Goal: Browse casually: Explore the website without a specific task or goal

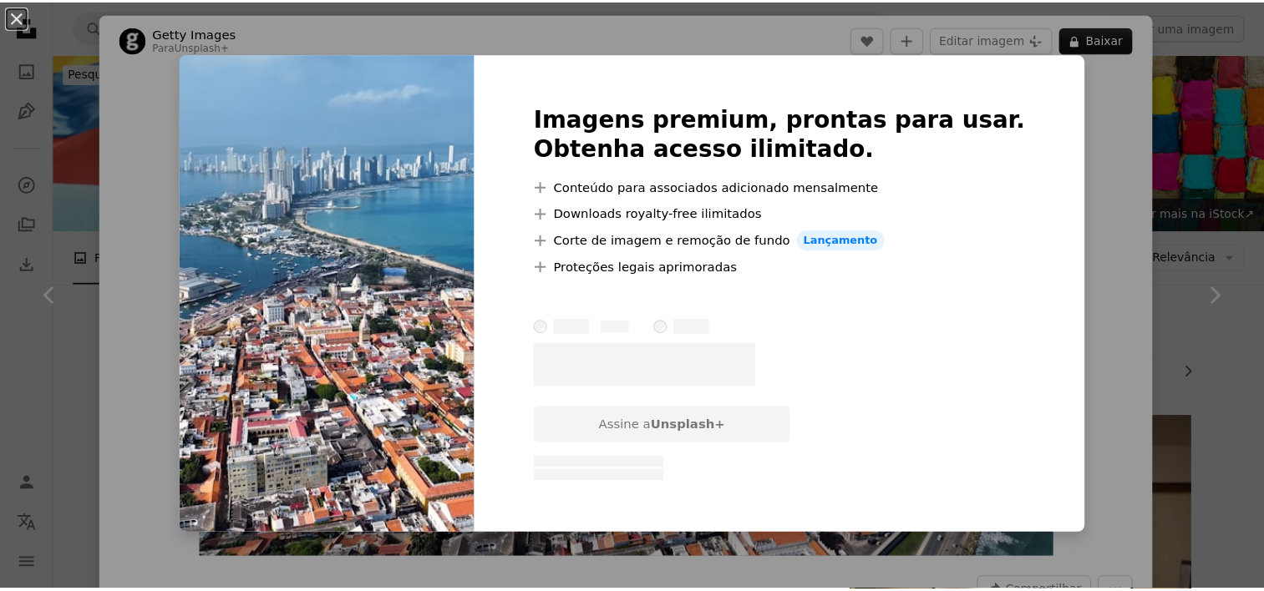
scroll to position [736, 0]
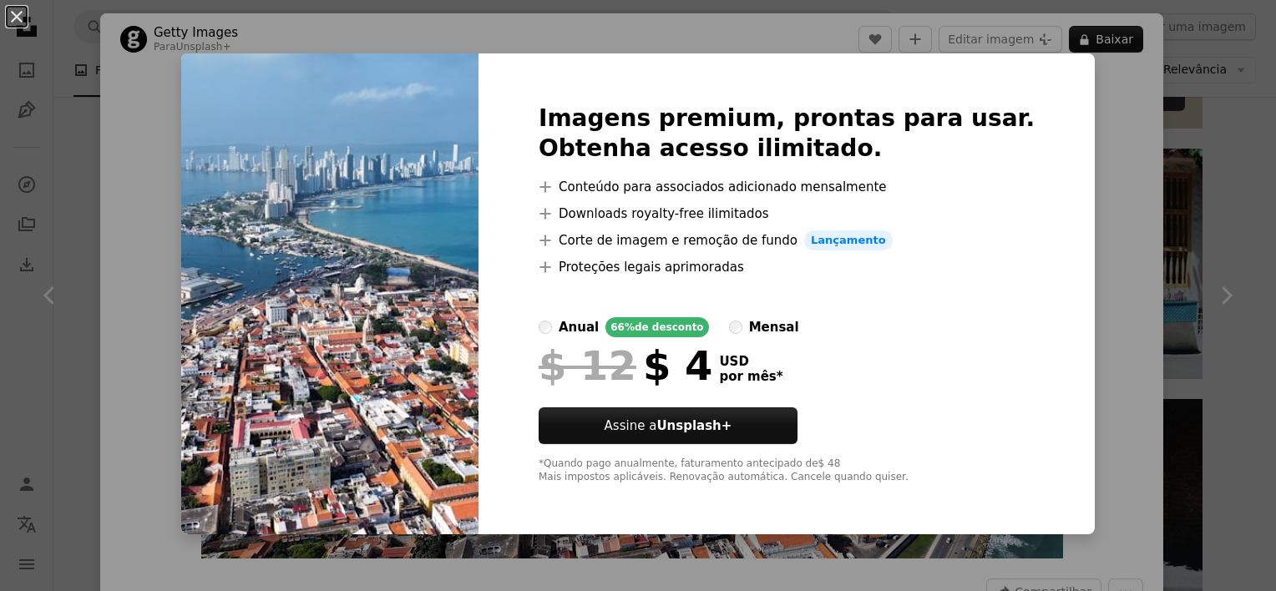
click at [1110, 147] on div "An X shape Imagens premium, prontas para usar. Obtenha acesso ilimitado. A plus…" at bounding box center [638, 295] width 1276 height 591
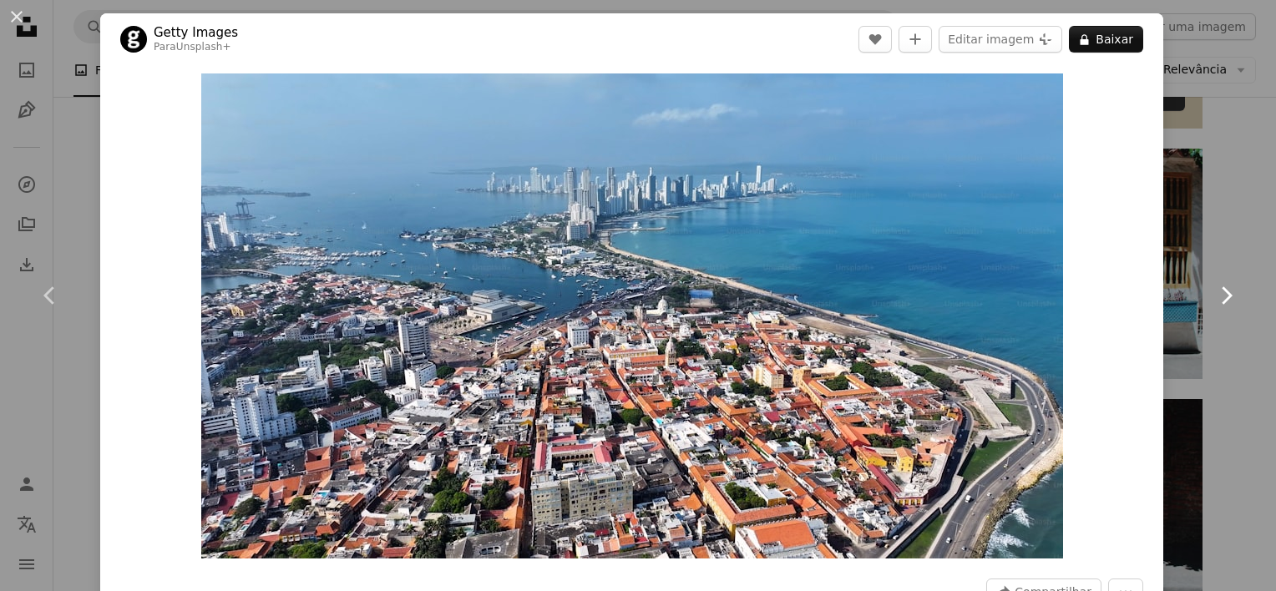
click at [1213, 297] on icon "Chevron right" at bounding box center [1226, 295] width 27 height 27
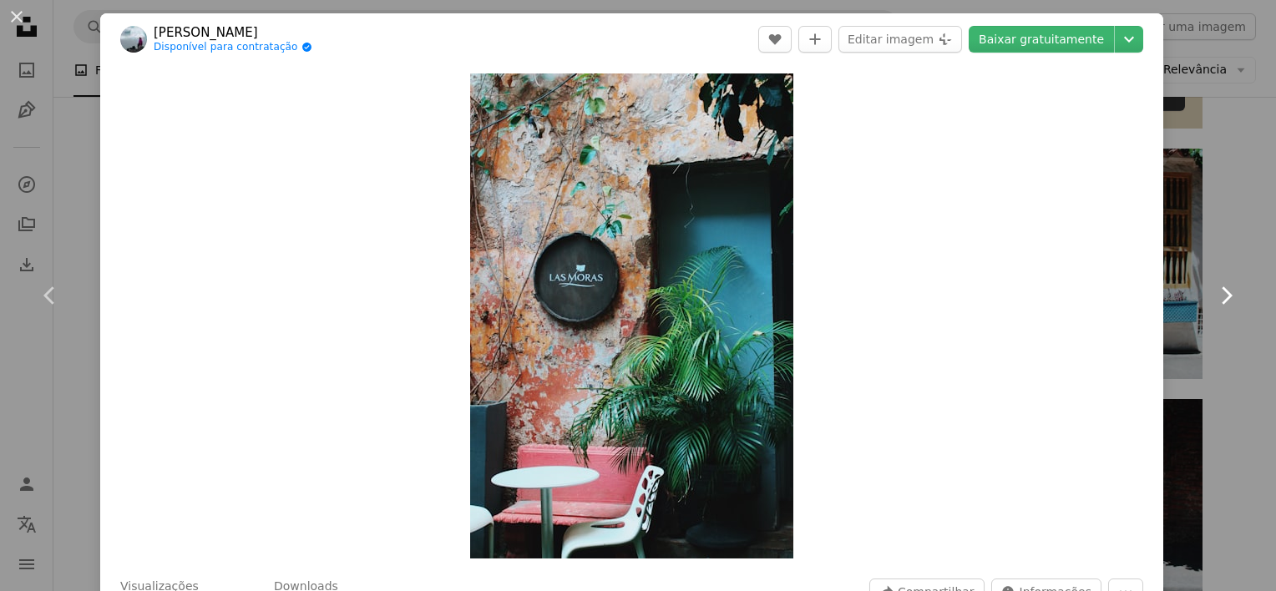
click at [1213, 297] on icon "Chevron right" at bounding box center [1226, 295] width 27 height 27
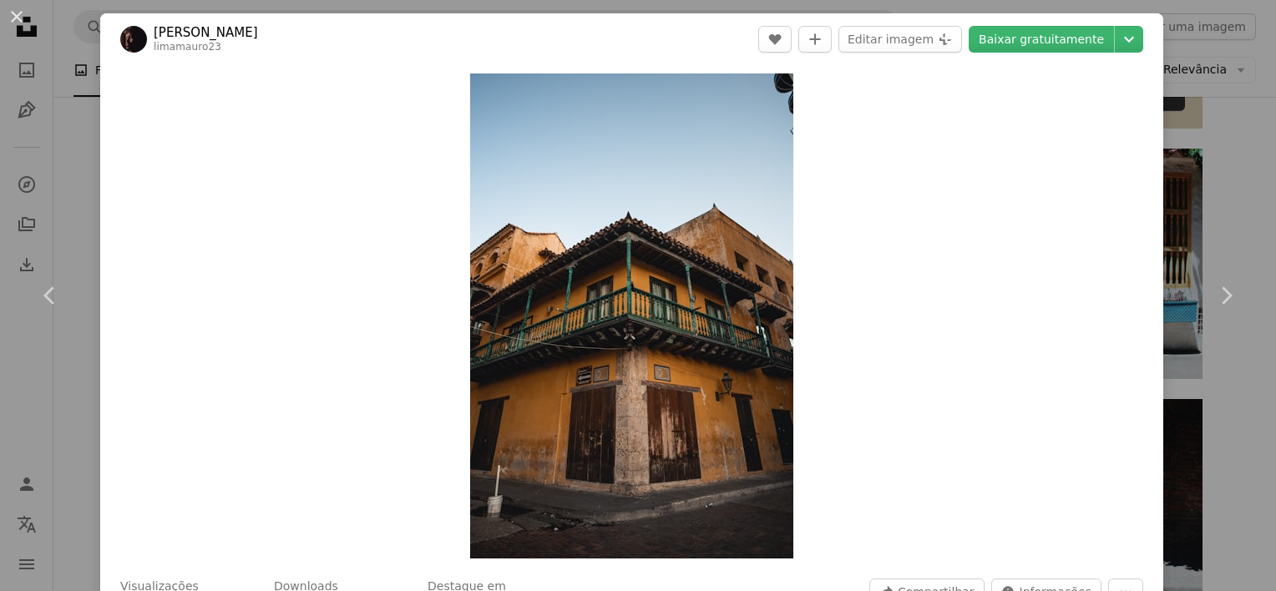
click at [87, 187] on div "An X shape Chevron left Chevron right Mauro Lima limamauro23 A heart A plus sig…" at bounding box center [638, 295] width 1276 height 591
